Goal: Information Seeking & Learning: Learn about a topic

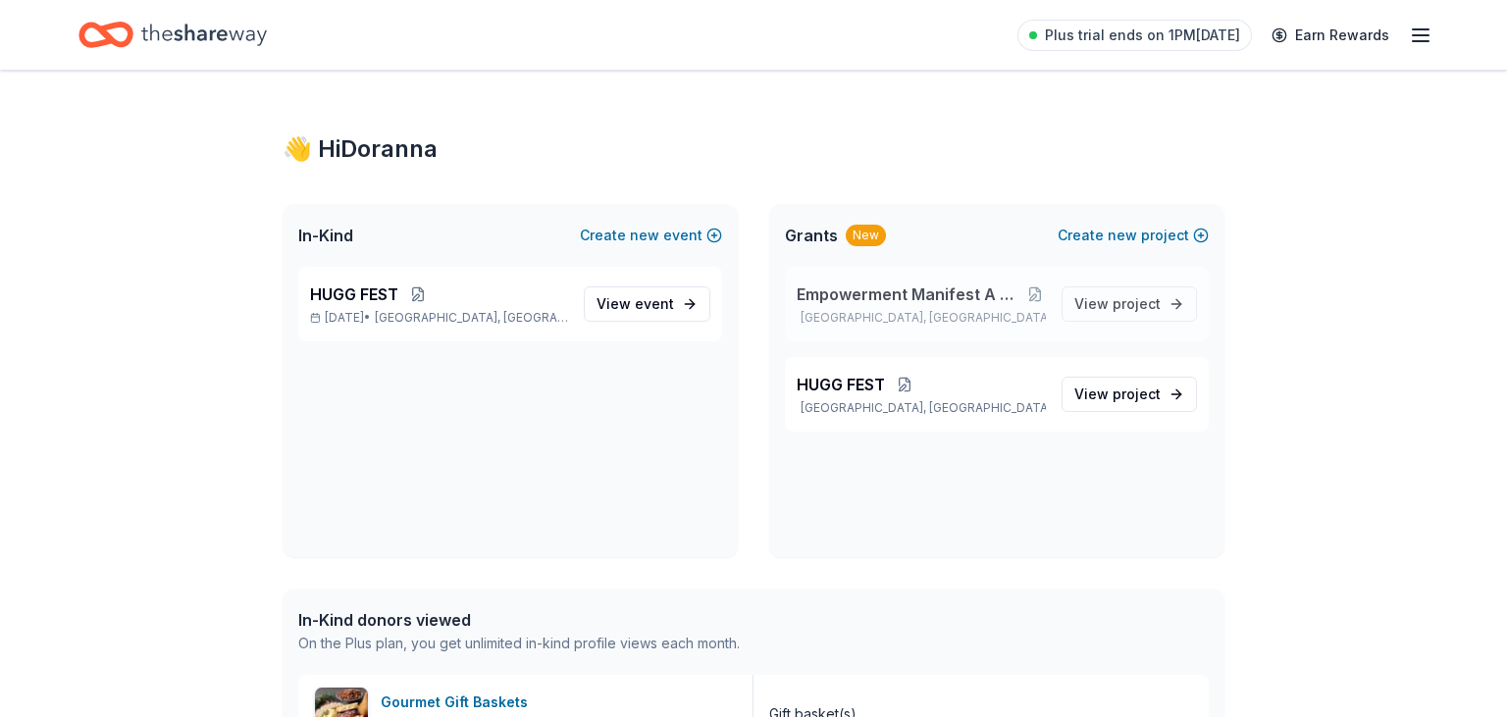
click at [935, 305] on span "Empowerment Manifest A Deliverance Foundation, Inc." at bounding box center [911, 295] width 228 height 24
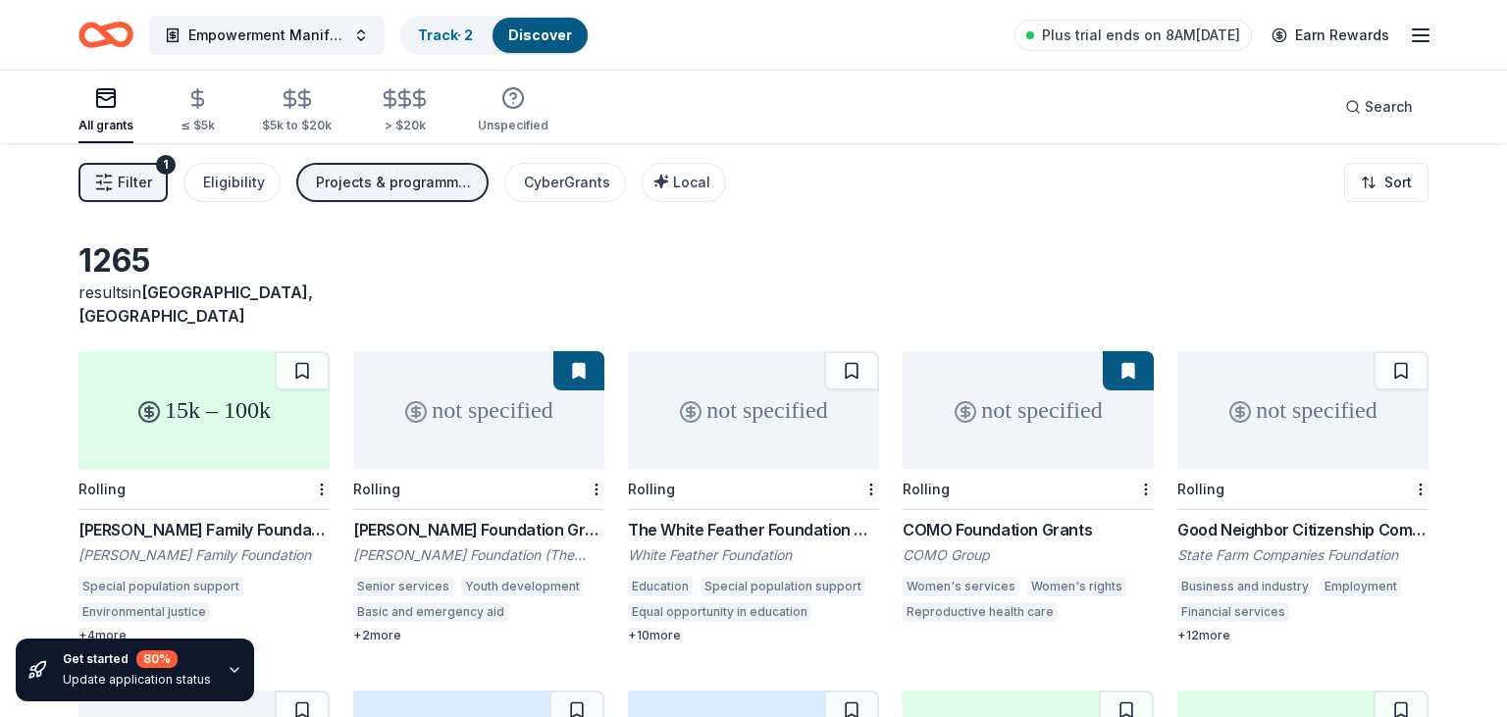
click at [231, 671] on icon "button" at bounding box center [235, 670] width 16 height 16
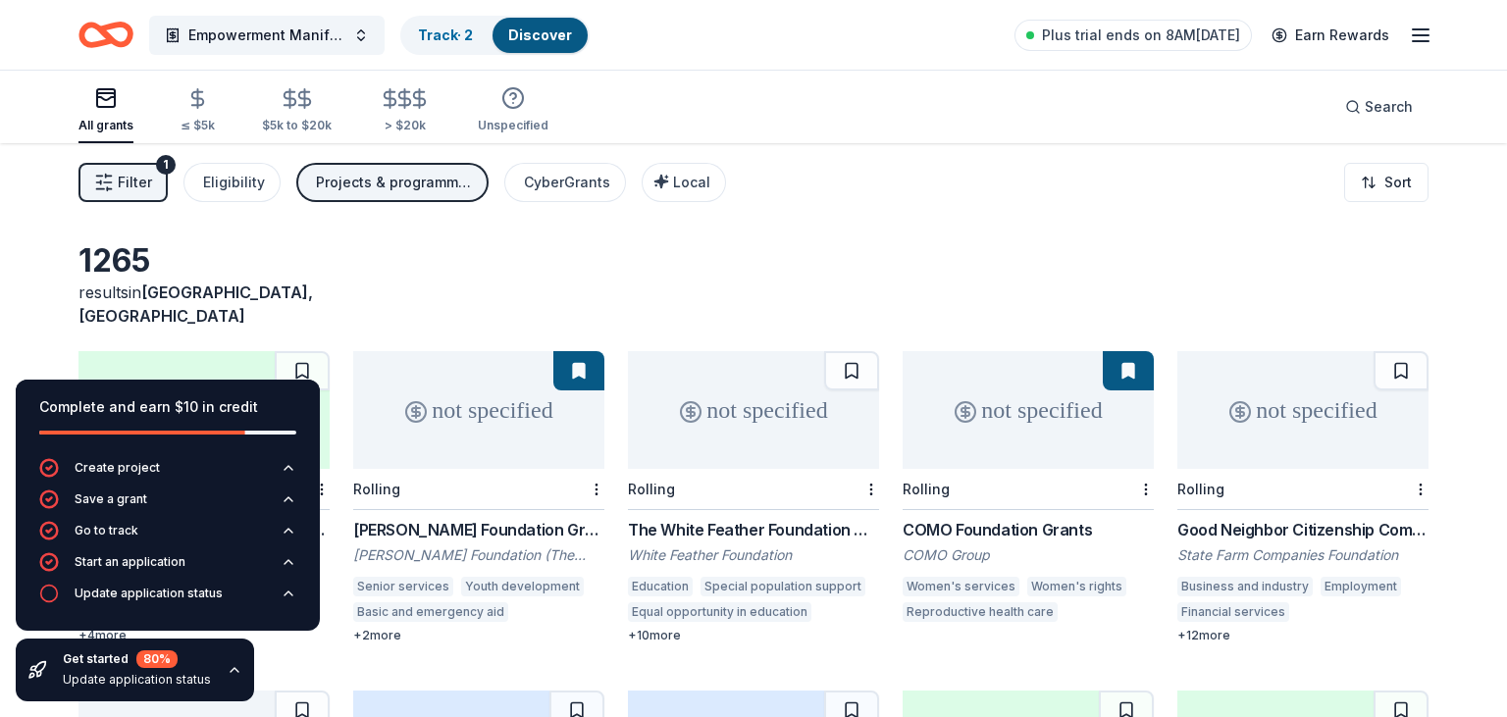
click at [833, 242] on div "1265 results in Brunswick, GA" at bounding box center [754, 284] width 1350 height 86
click at [247, 508] on button "Save a grant" at bounding box center [167, 505] width 257 height 31
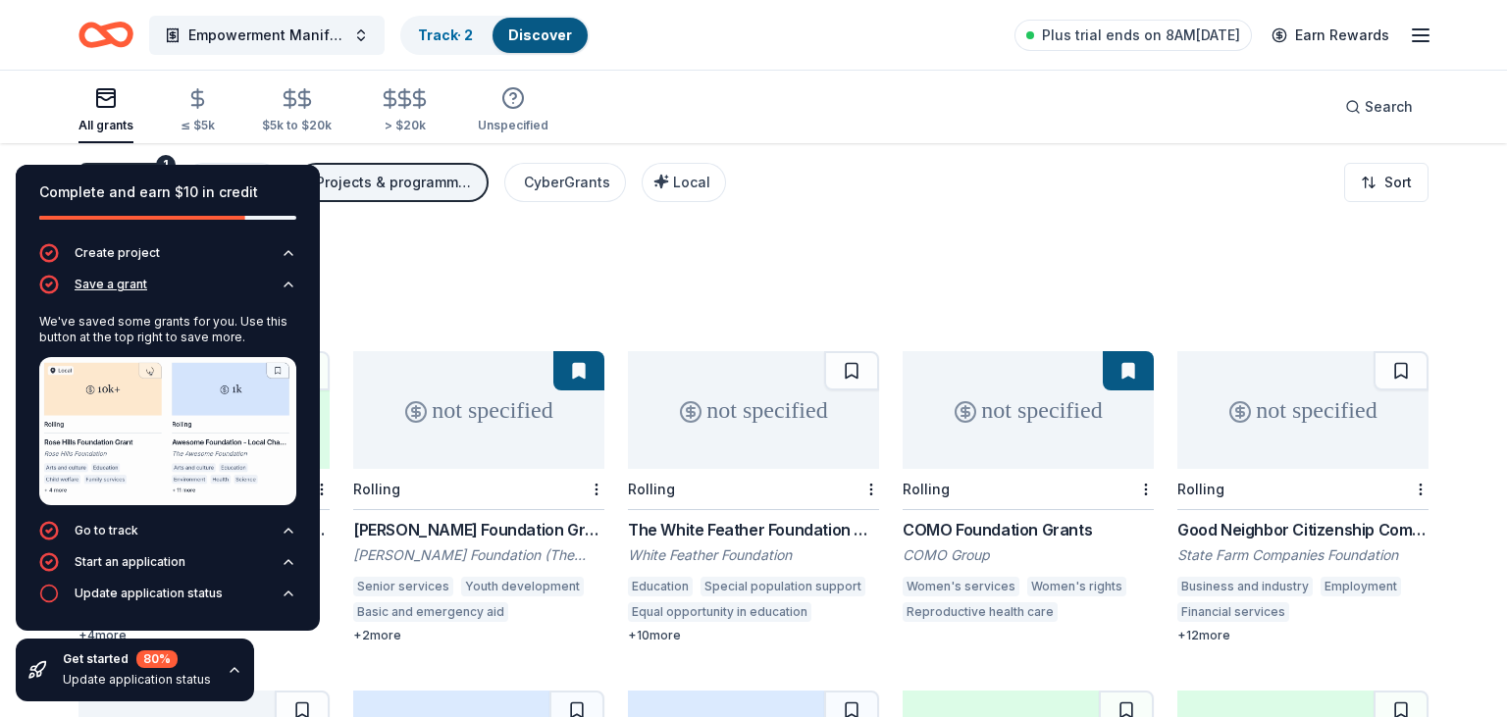
click at [133, 281] on div "Save a grant" at bounding box center [111, 285] width 73 height 16
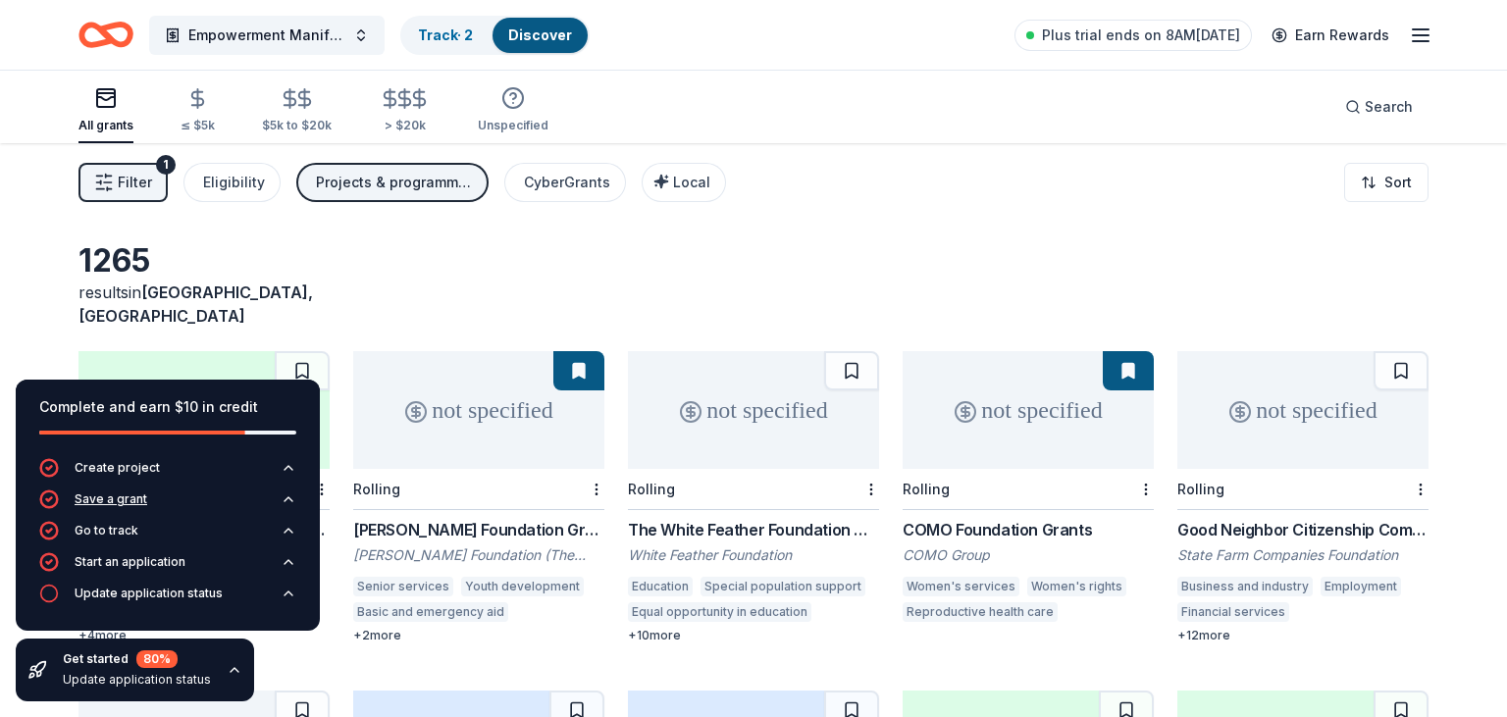
click at [131, 500] on div "Save a grant" at bounding box center [111, 500] width 73 height 16
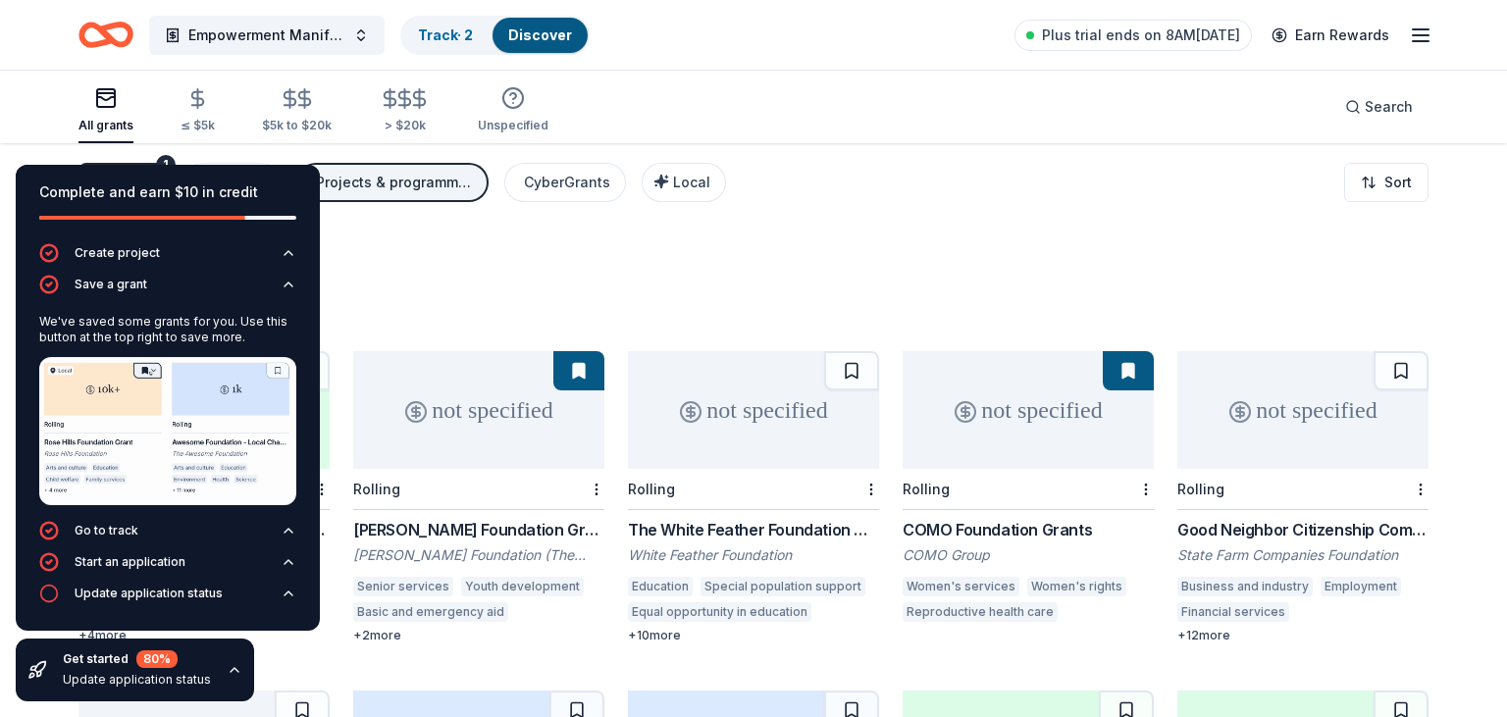
click at [528, 469] on div "Rolling" at bounding box center [478, 489] width 251 height 41
click at [190, 591] on div "Update application status" at bounding box center [149, 594] width 148 height 16
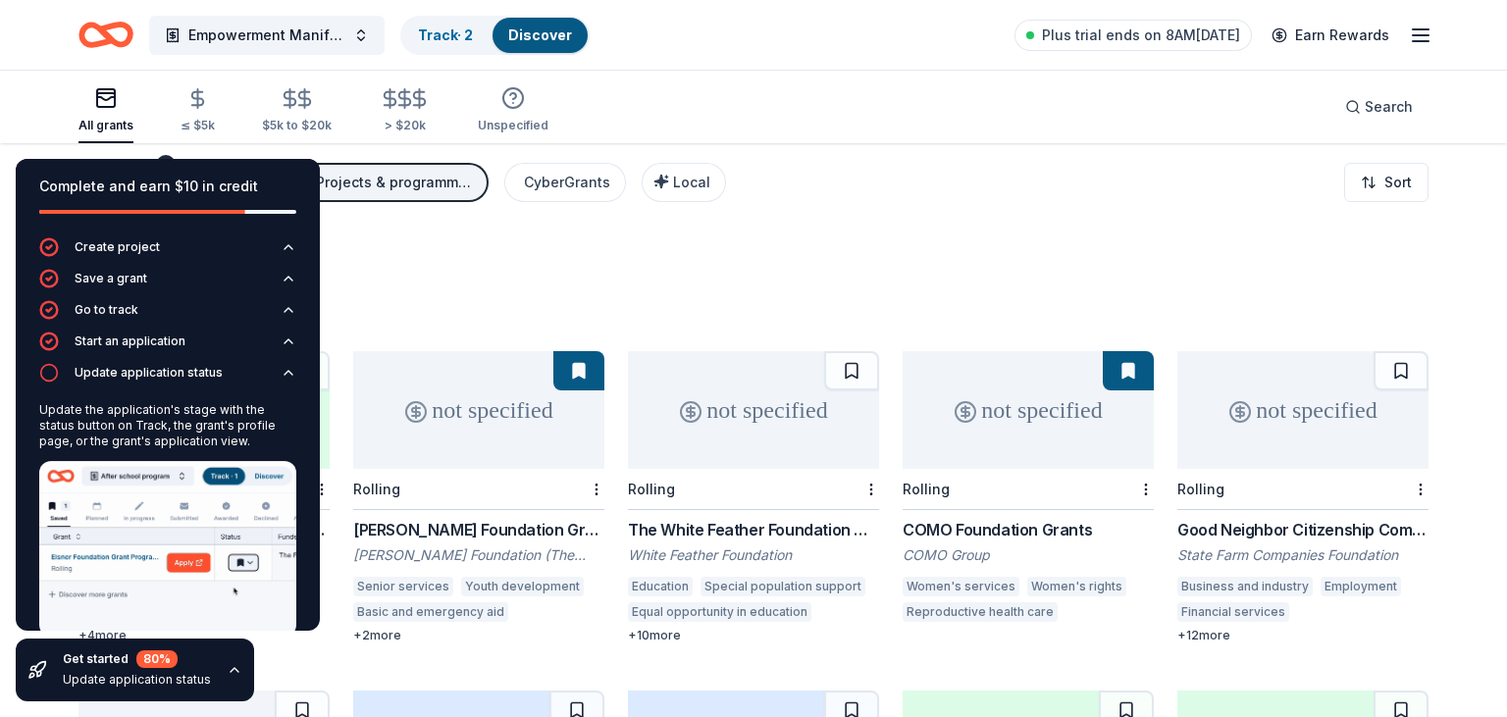
click at [194, 528] on img at bounding box center [167, 549] width 257 height 176
click at [983, 233] on div "1265 results in Brunswick, GA 15k – 100k Rolling Frankel Family Foundation Gran…" at bounding box center [753, 641] width 1507 height 997
click at [622, 232] on div "1265 results in Brunswick, GA 15k – 100k Rolling Frankel Family Foundation Gran…" at bounding box center [753, 641] width 1507 height 997
click at [163, 159] on div "Complete and earn $10 in credit Create project Save a grant Go to track Start a…" at bounding box center [168, 430] width 336 height 574
click at [455, 635] on div "15k – 100k Rolling Frankel Family Foundation Grants Frankel Family Foundation S…" at bounding box center [754, 667] width 1350 height 632
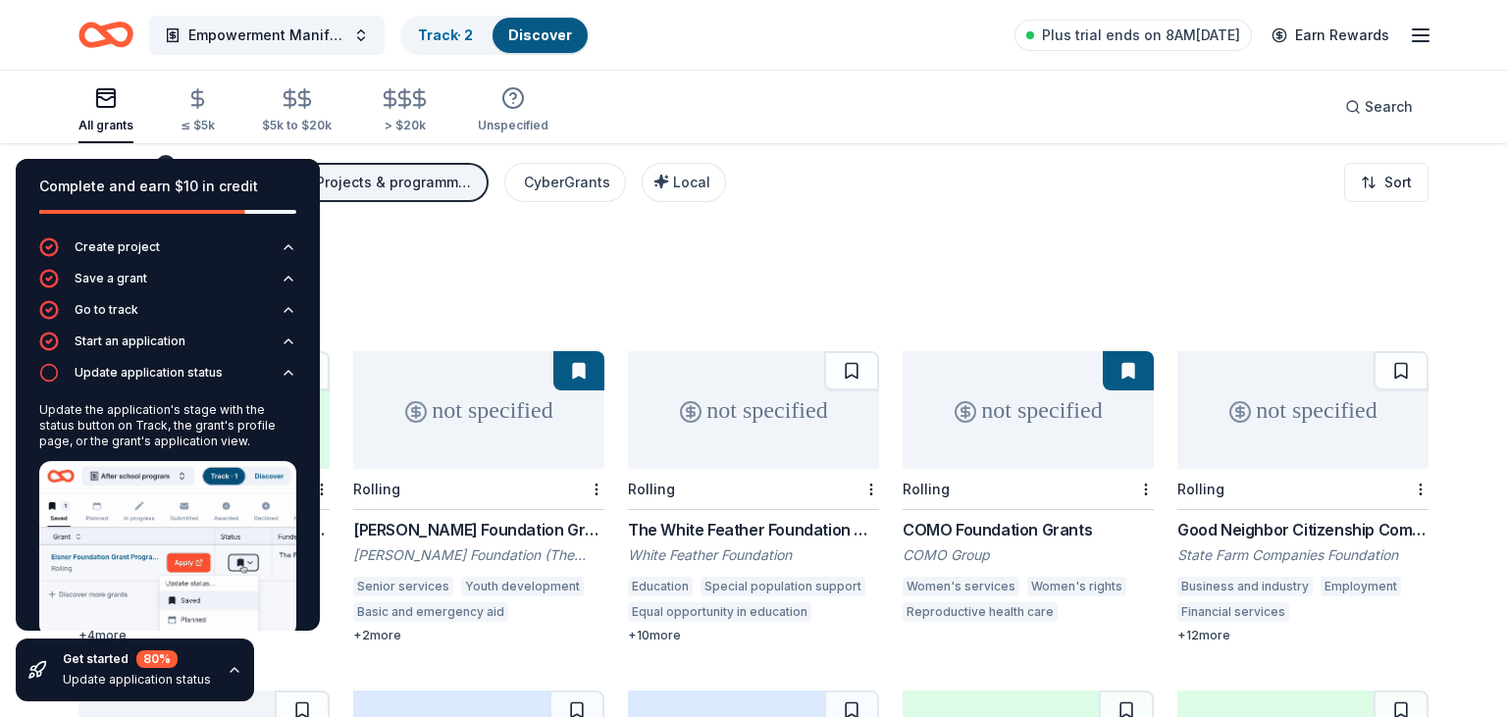
click at [230, 666] on icon "button" at bounding box center [235, 670] width 16 height 16
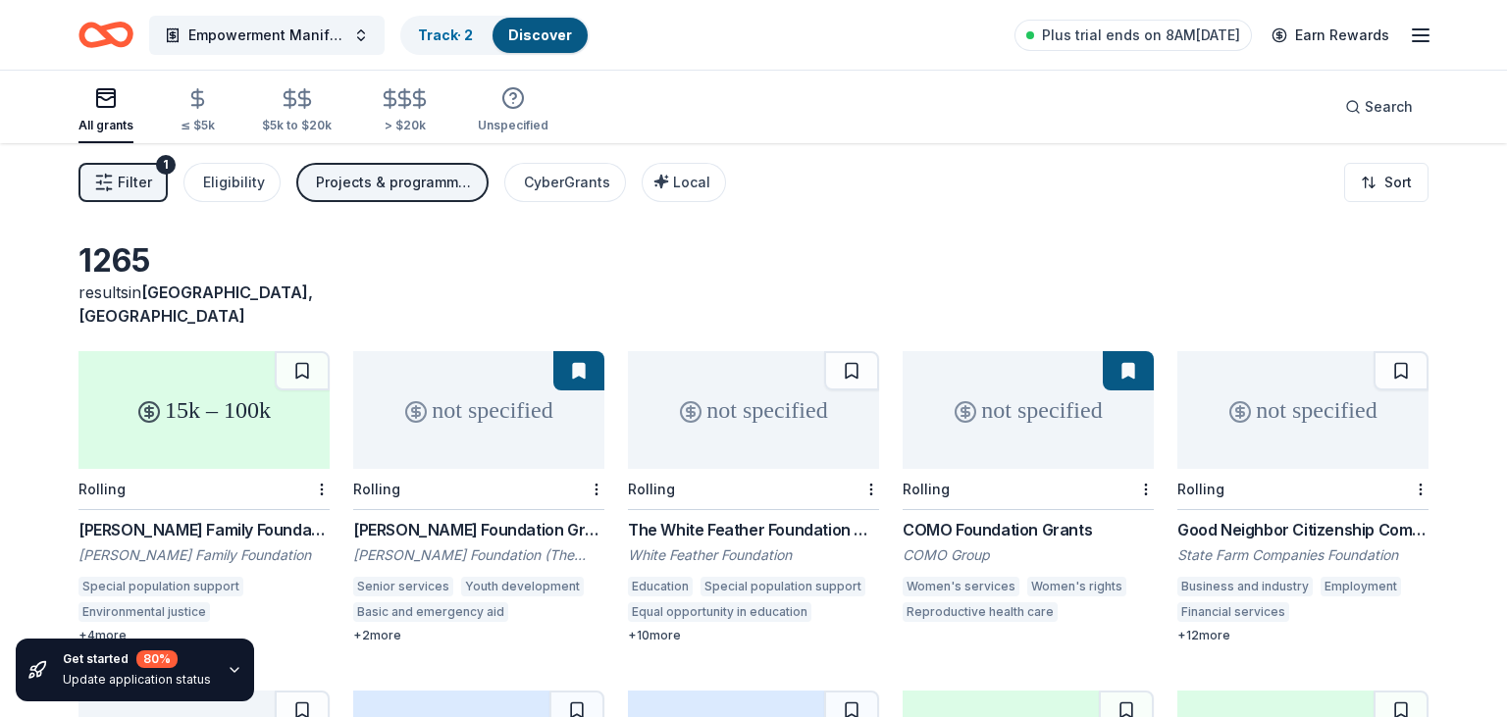
click at [991, 406] on div "not specified" at bounding box center [1028, 410] width 251 height 118
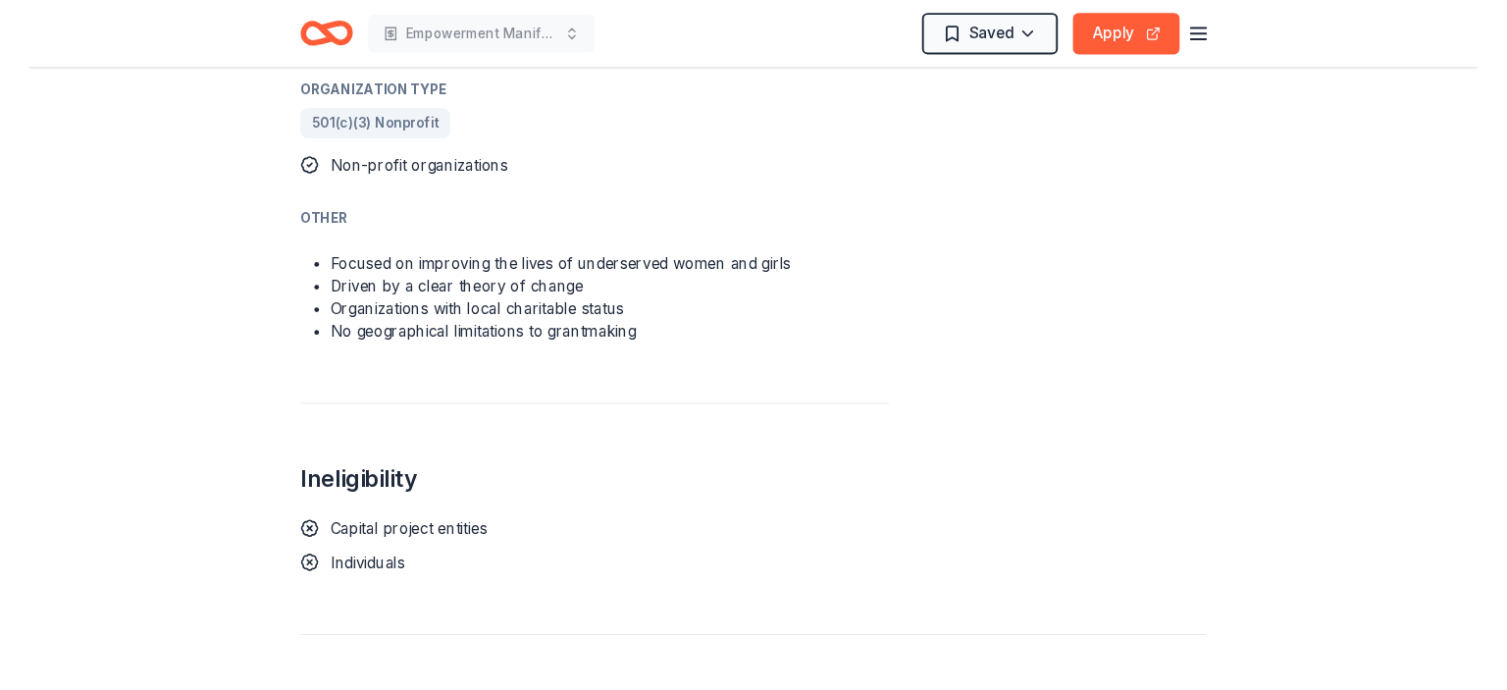
scroll to position [1139, 0]
